Goal: Find contact information: Find contact information

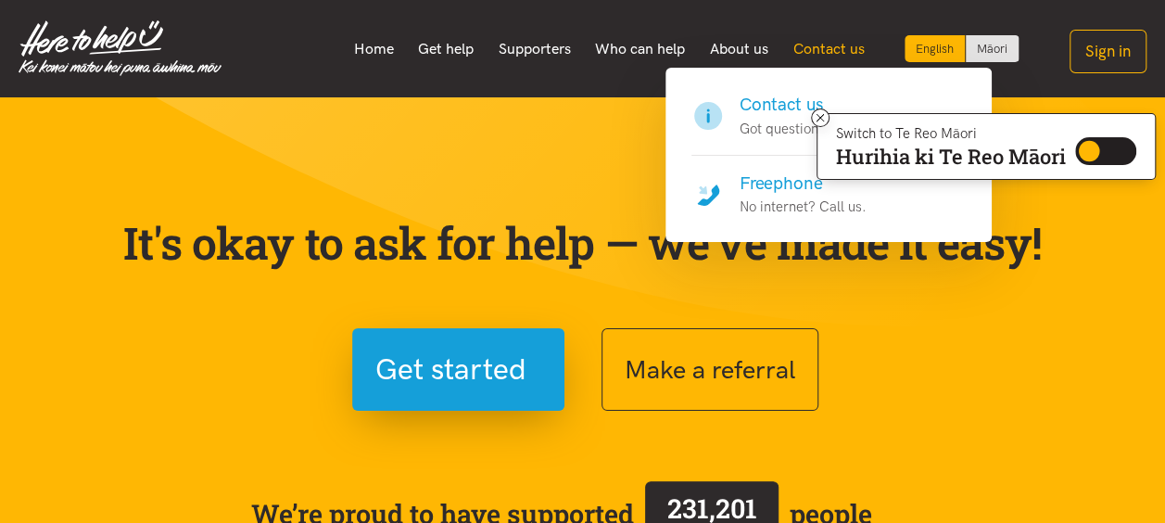
click at [834, 59] on link "Contact us" at bounding box center [828, 49] width 96 height 39
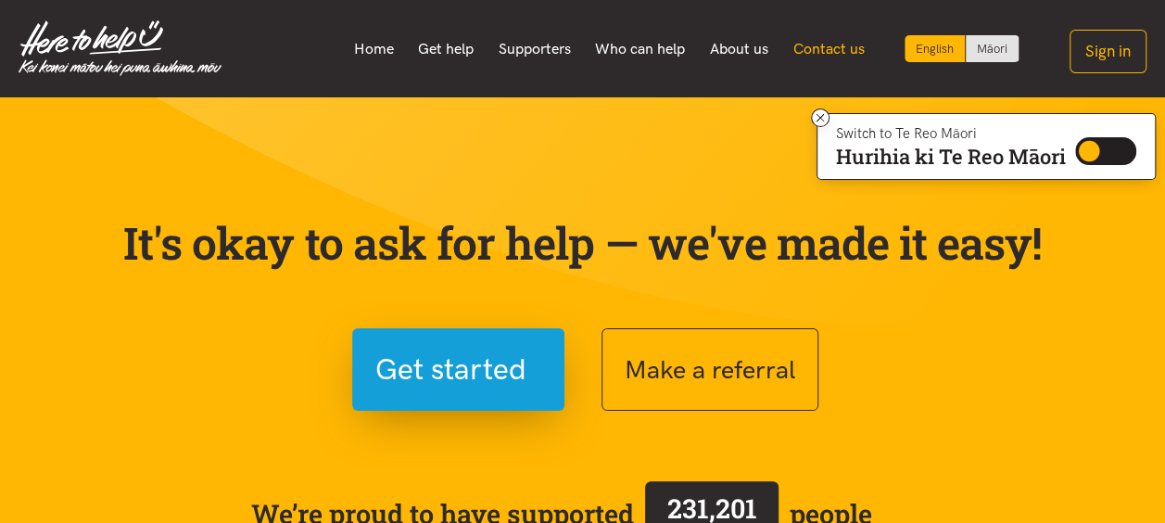
click at [834, 51] on link "Contact us" at bounding box center [828, 49] width 96 height 39
click at [826, 50] on link "Contact us" at bounding box center [828, 49] width 96 height 39
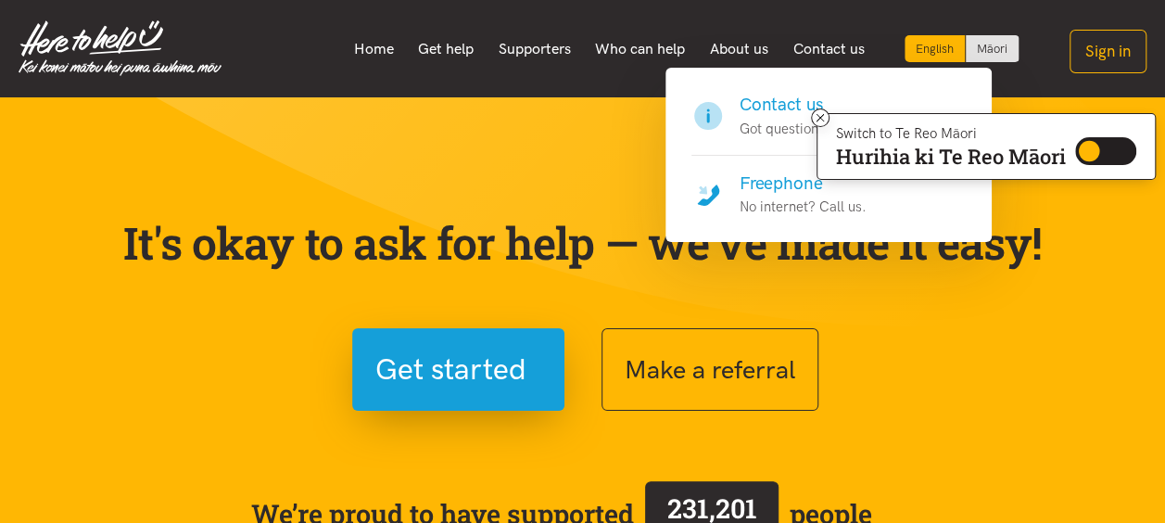
click at [763, 179] on h4 "Freephone" at bounding box center [802, 183] width 127 height 26
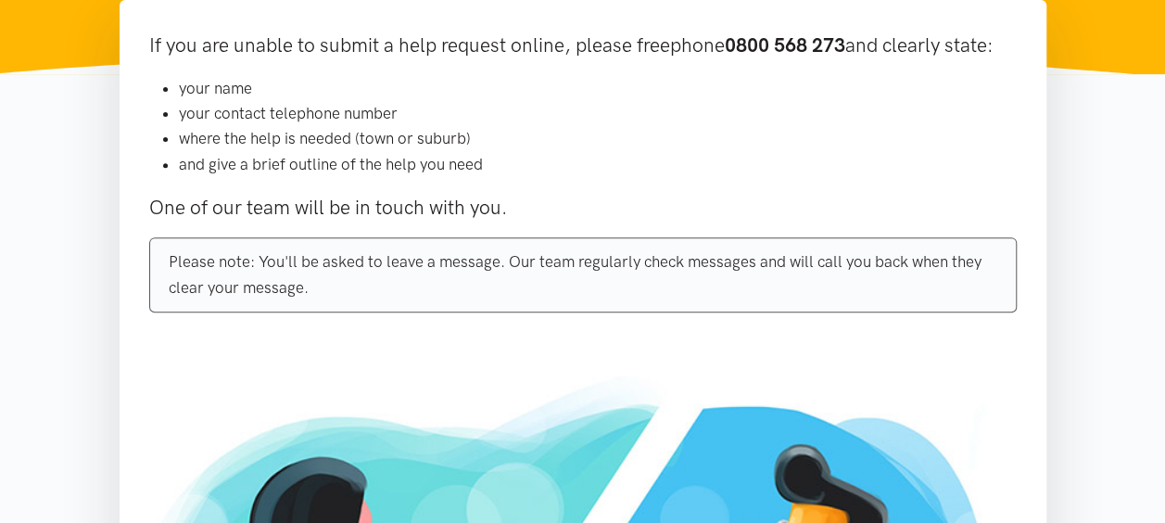
scroll to position [278, 0]
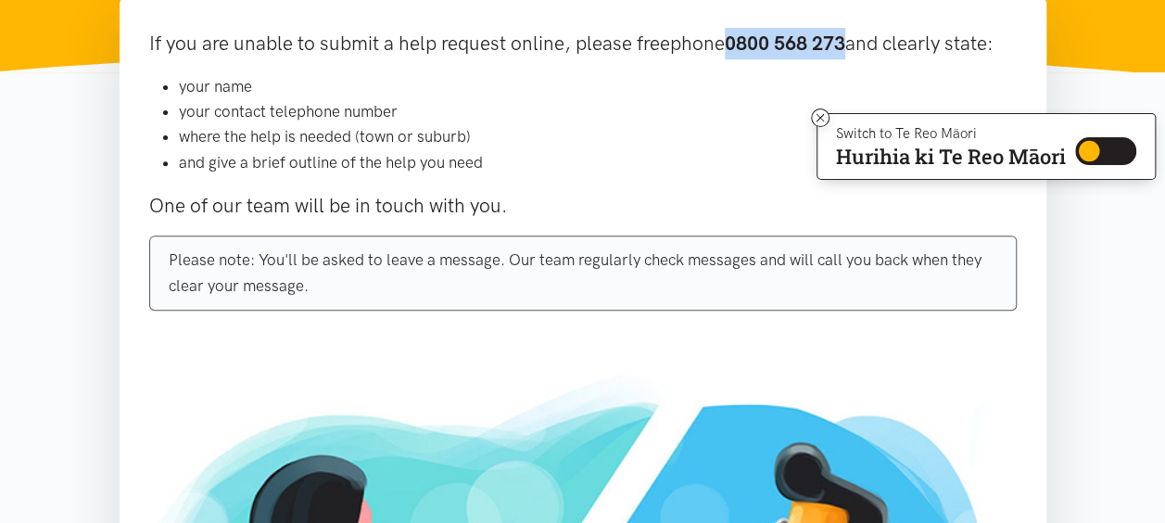
drag, startPoint x: 851, startPoint y: 44, endPoint x: 732, endPoint y: 49, distance: 118.7
click at [732, 49] on p "If you are unable to submit a help request online, please freephone 0800 568 27…" at bounding box center [582, 44] width 867 height 32
copy b "0800 568 273"
drag, startPoint x: 820, startPoint y: 118, endPoint x: 804, endPoint y: 115, distance: 16.0
click at [821, 117] on icon at bounding box center [821, 118] width 14 height 14
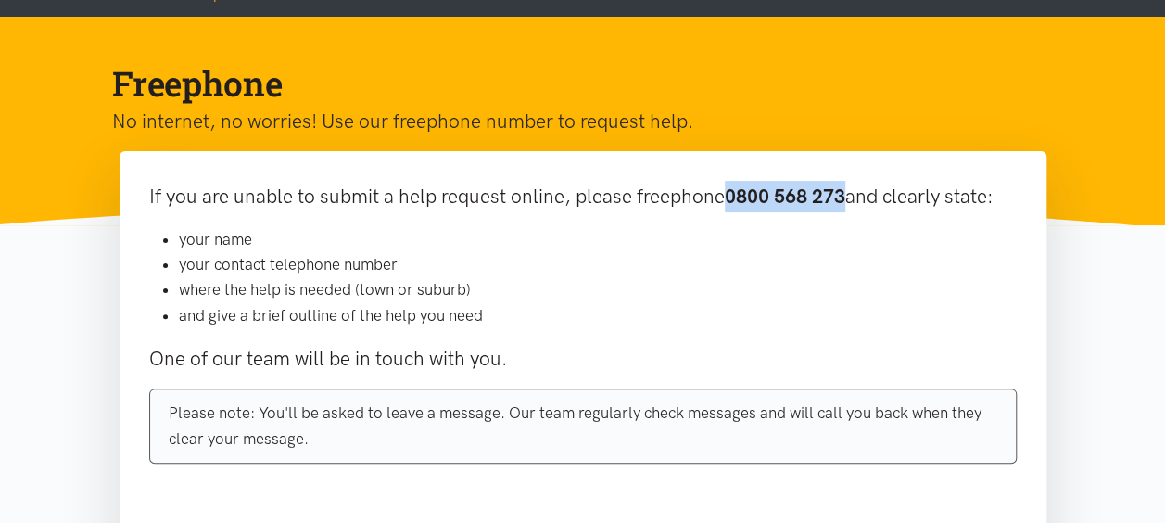
scroll to position [0, 0]
